Goal: Transaction & Acquisition: Purchase product/service

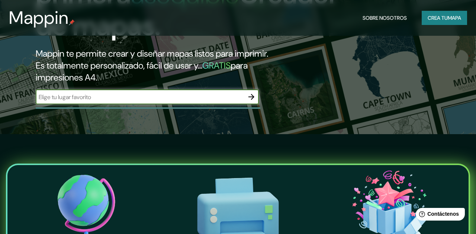
scroll to position [97, 0]
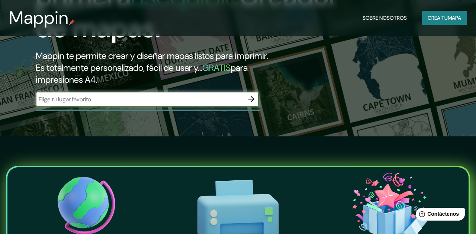
click at [212, 103] on input "text" at bounding box center [140, 99] width 208 height 9
type input "guadalcázar, s.l.p."
click at [254, 103] on icon "button" at bounding box center [251, 99] width 9 height 9
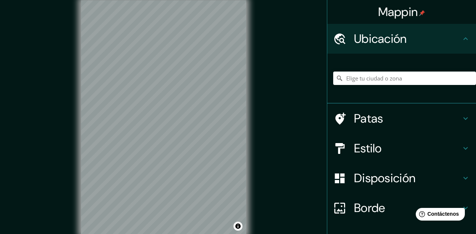
click at [382, 144] on font "Estilo" at bounding box center [368, 148] width 28 height 16
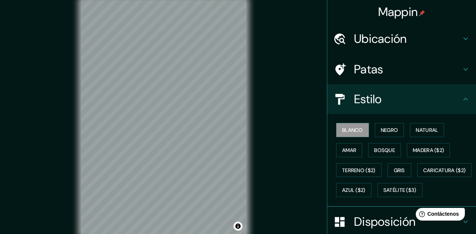
click at [430, 128] on font "Natural" at bounding box center [427, 130] width 22 height 7
click at [404, 173] on font "Gris" at bounding box center [399, 170] width 11 height 10
click at [353, 150] on font "Amar" at bounding box center [349, 150] width 14 height 7
click at [403, 169] on font "Gris" at bounding box center [399, 170] width 11 height 7
